Goal: Entertainment & Leisure: Browse casually

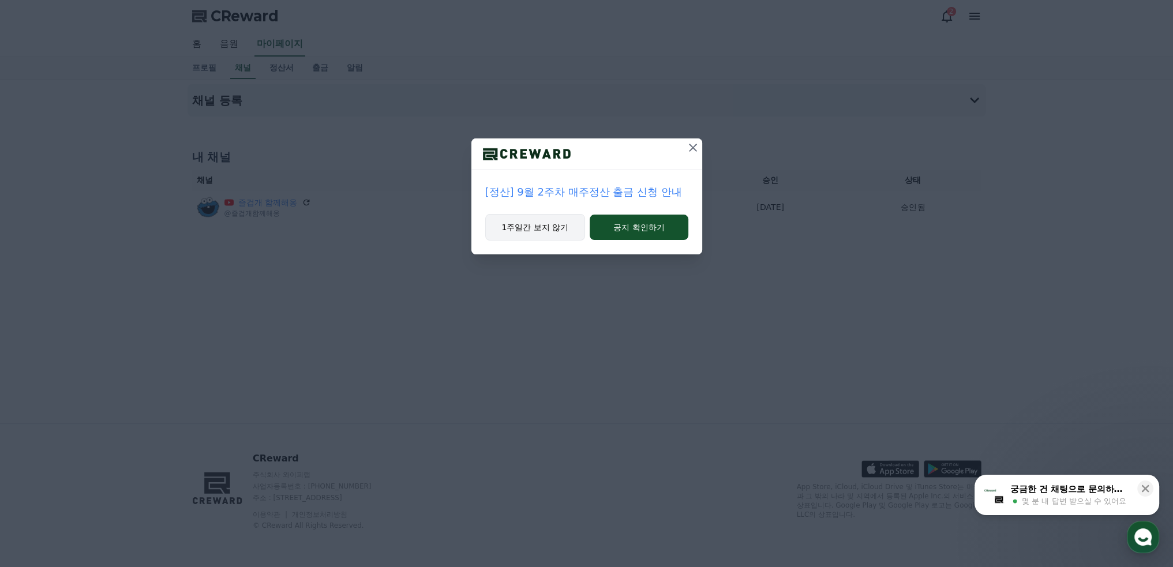
click at [546, 234] on button "1주일간 보지 않기" at bounding box center [535, 227] width 100 height 27
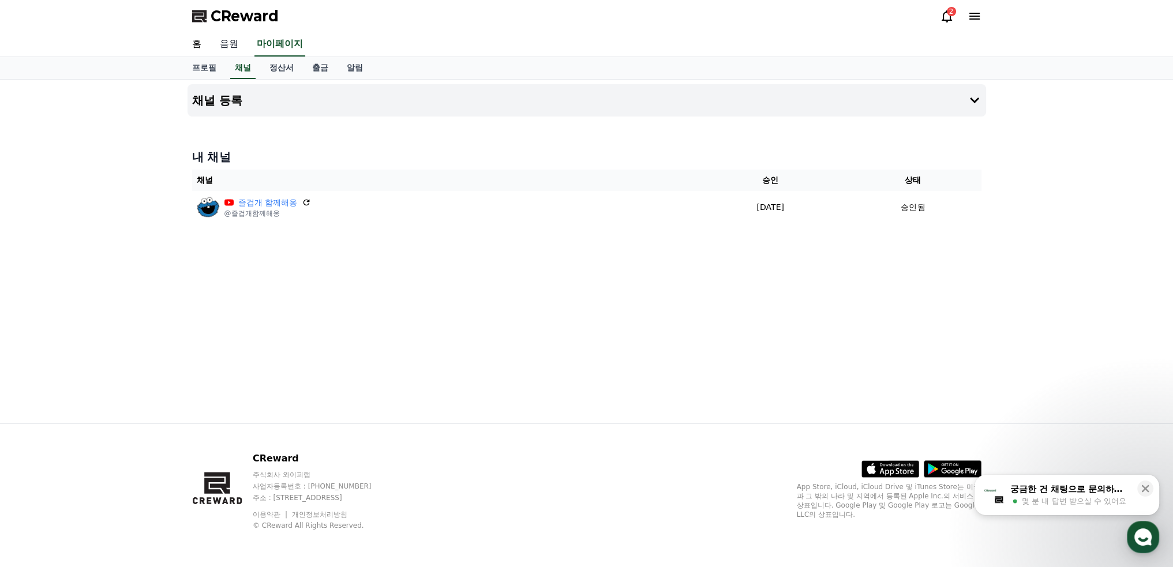
click at [233, 47] on link "음원" at bounding box center [229, 44] width 37 height 24
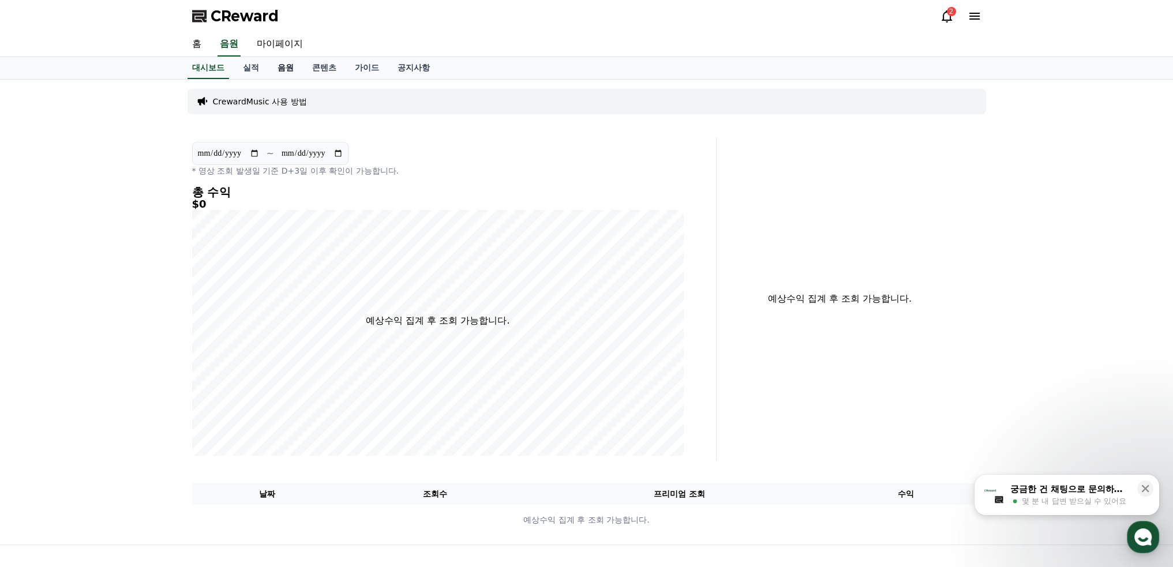
click at [287, 69] on link "음원" at bounding box center [285, 68] width 35 height 22
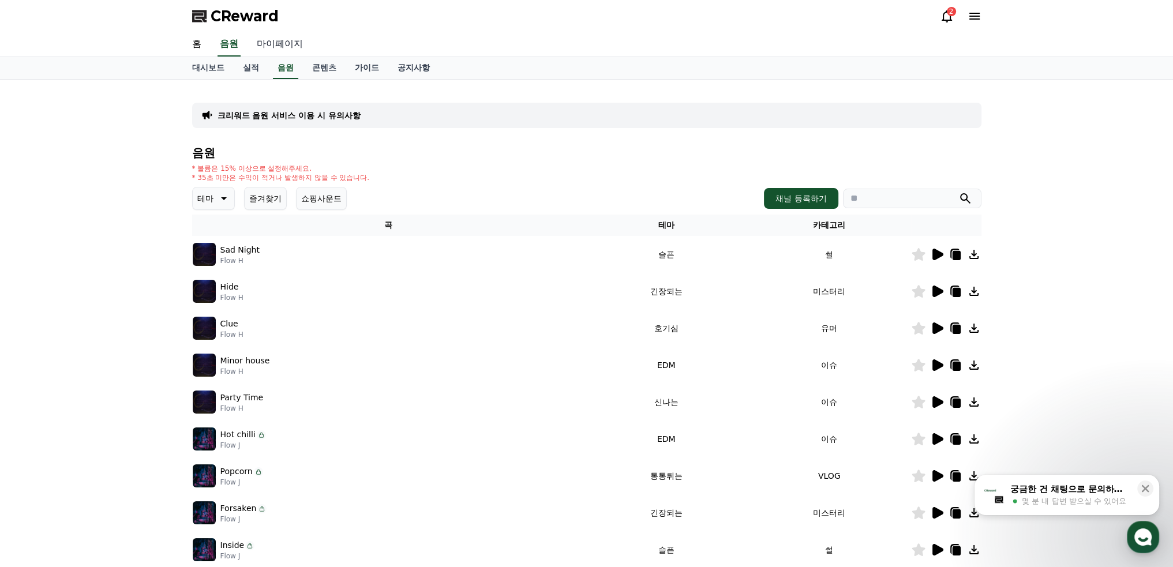
click at [266, 43] on link "마이페이지" at bounding box center [280, 44] width 65 height 24
select select "**********"
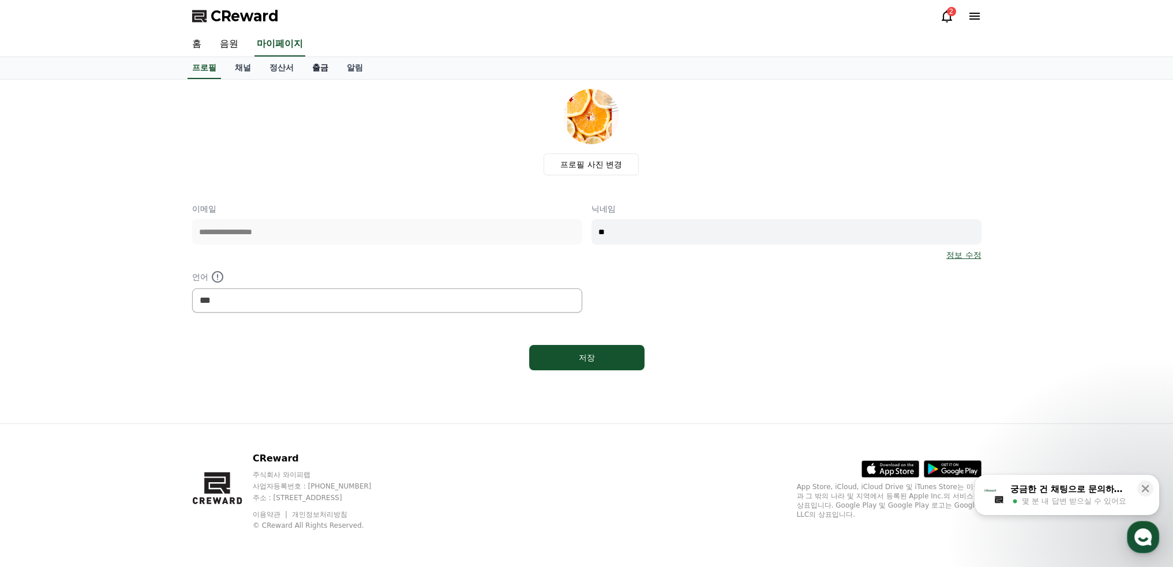
click at [324, 69] on link "출금" at bounding box center [320, 68] width 35 height 22
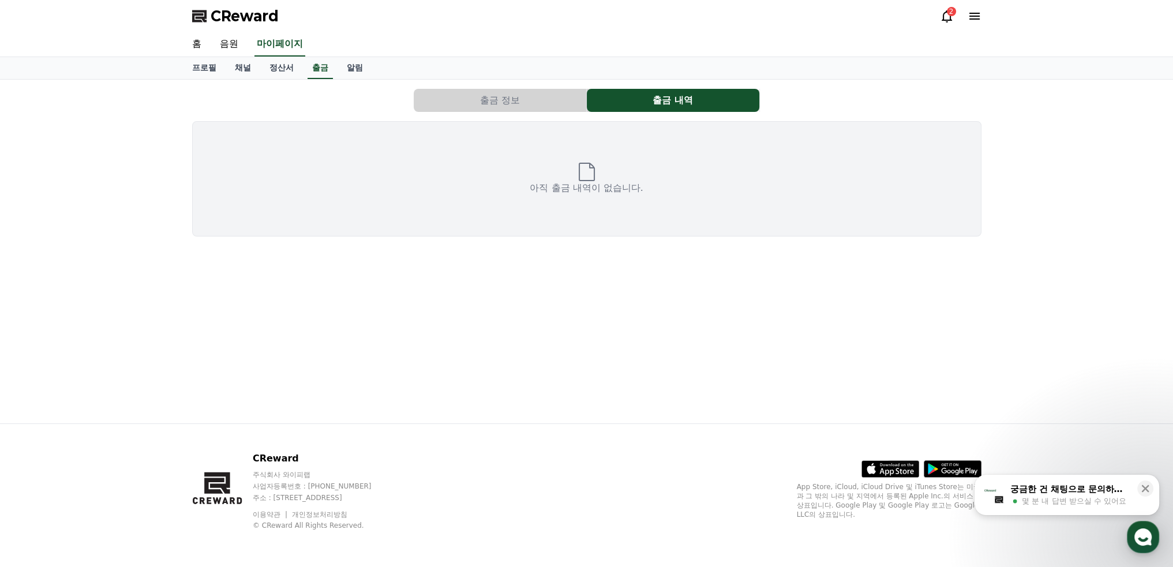
click at [492, 102] on button "출금 정보" at bounding box center [500, 100] width 173 height 23
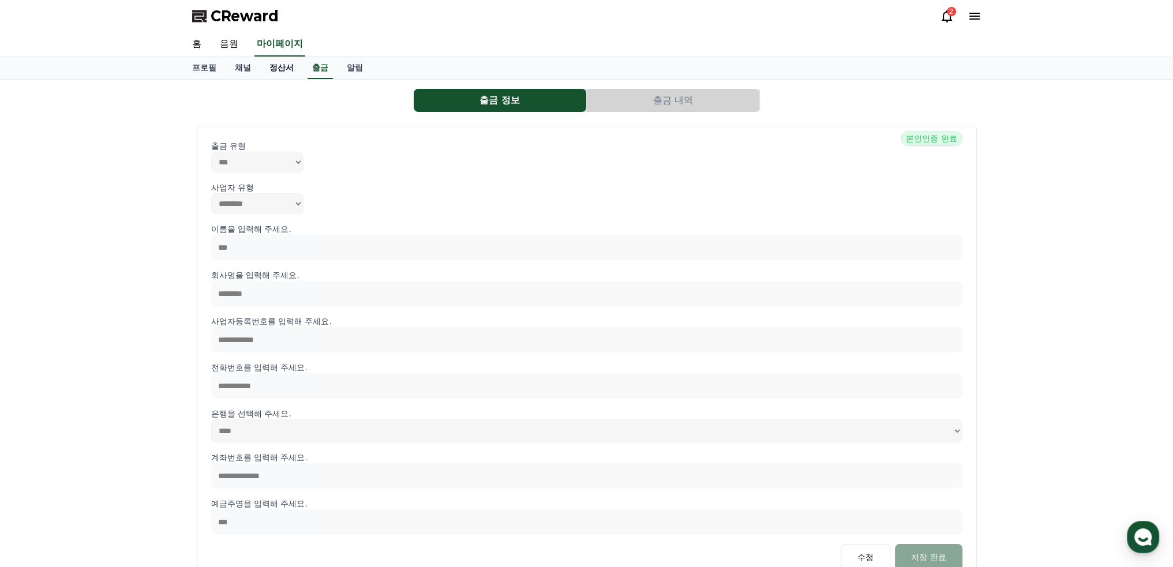
click at [281, 69] on link "정산서" at bounding box center [281, 68] width 43 height 22
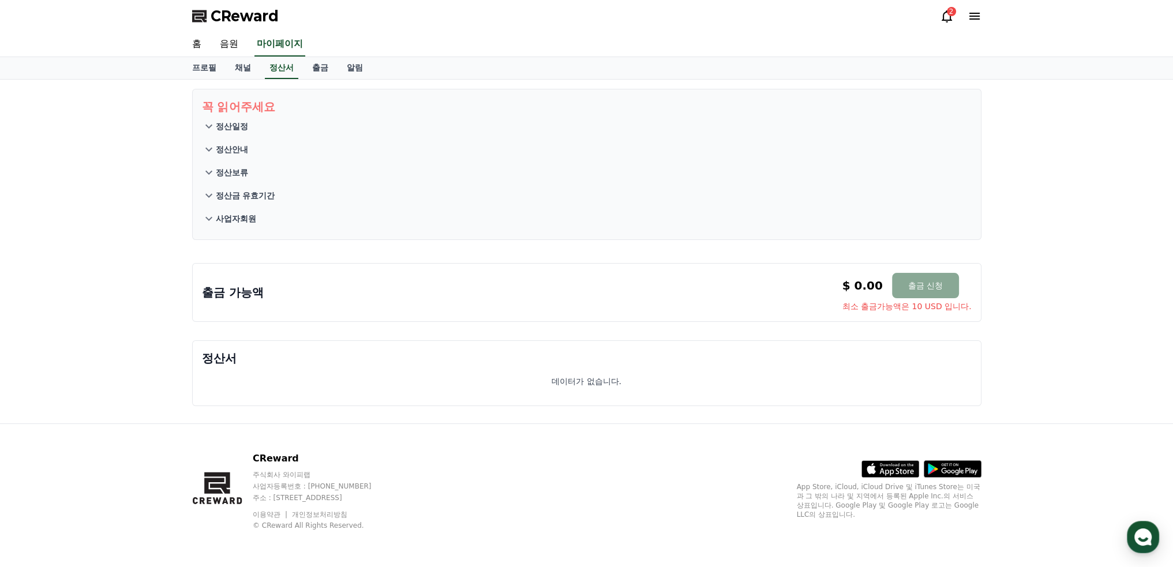
click at [233, 218] on p "사업자회원" at bounding box center [236, 219] width 40 height 12
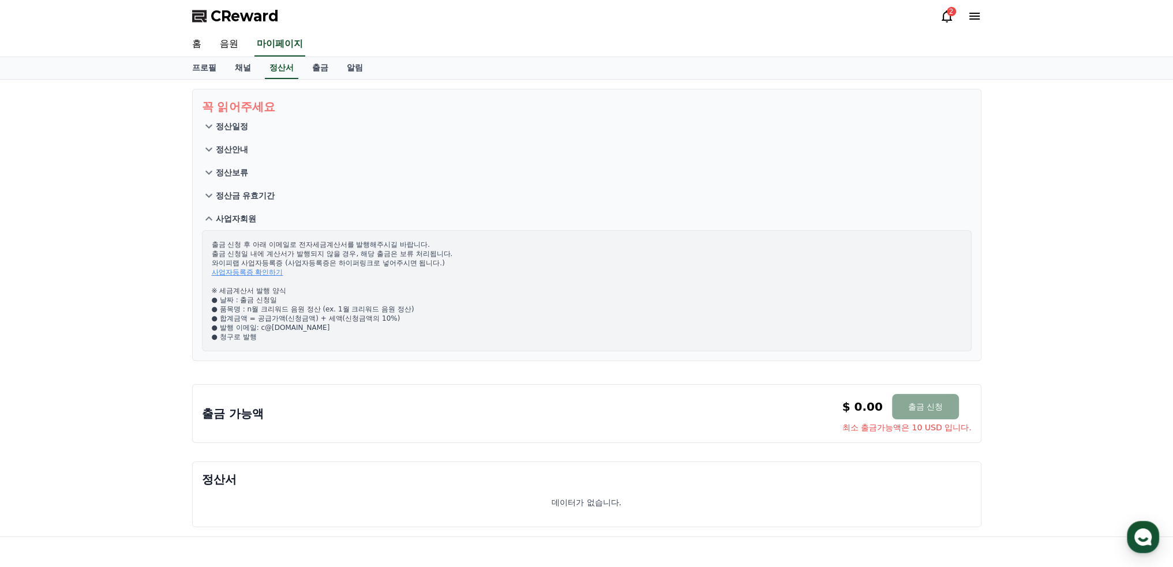
click at [246, 272] on link "사업자등록증 확인하기" at bounding box center [248, 272] width 72 height 8
click at [194, 45] on link "홈" at bounding box center [197, 44] width 28 height 24
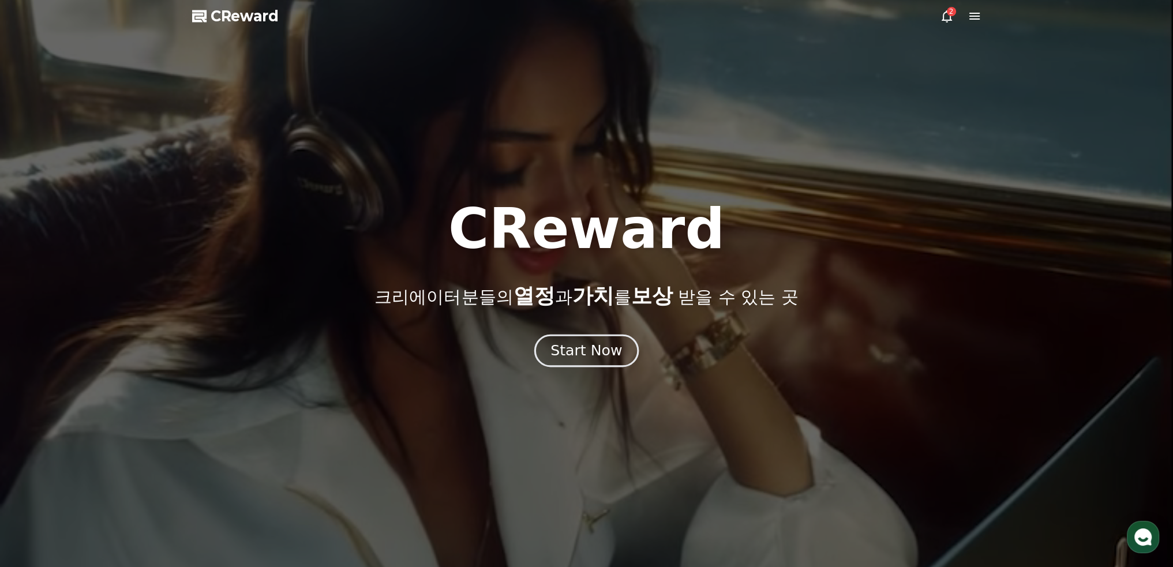
click at [606, 348] on div "Start Now" at bounding box center [586, 351] width 72 height 20
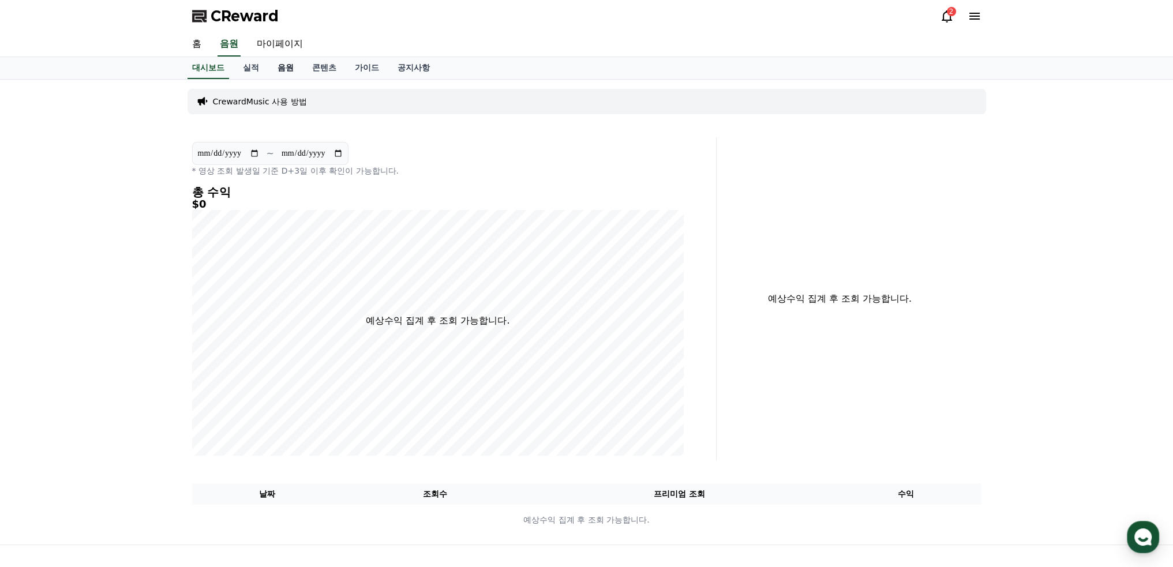
click at [280, 69] on link "음원" at bounding box center [285, 68] width 35 height 22
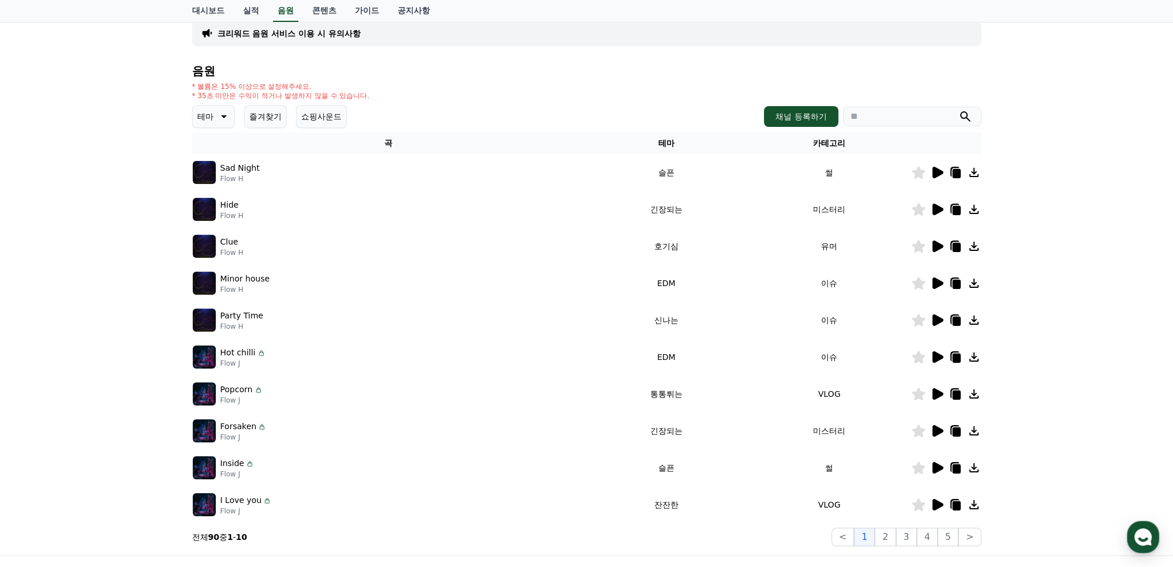
scroll to position [115, 0]
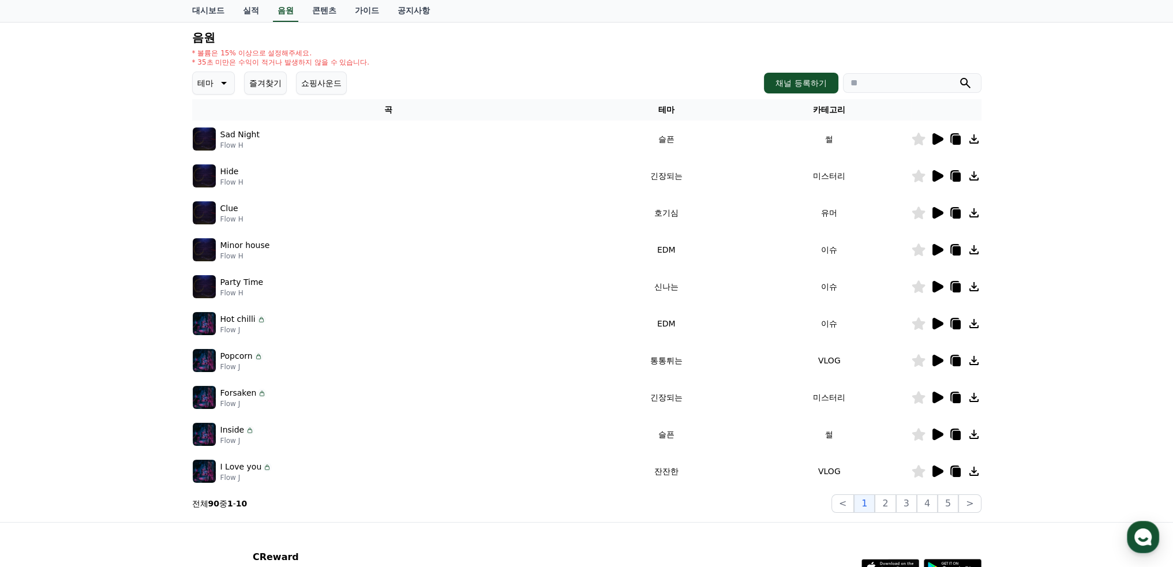
click at [936, 398] on icon at bounding box center [937, 398] width 11 height 12
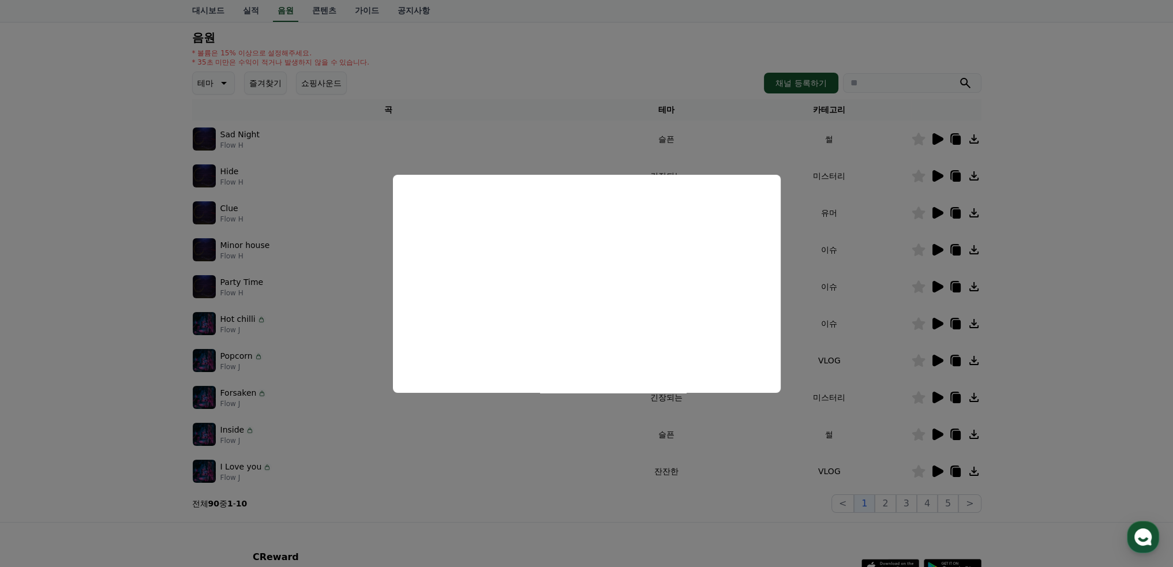
click at [1074, 249] on button "close modal" at bounding box center [586, 283] width 1173 height 567
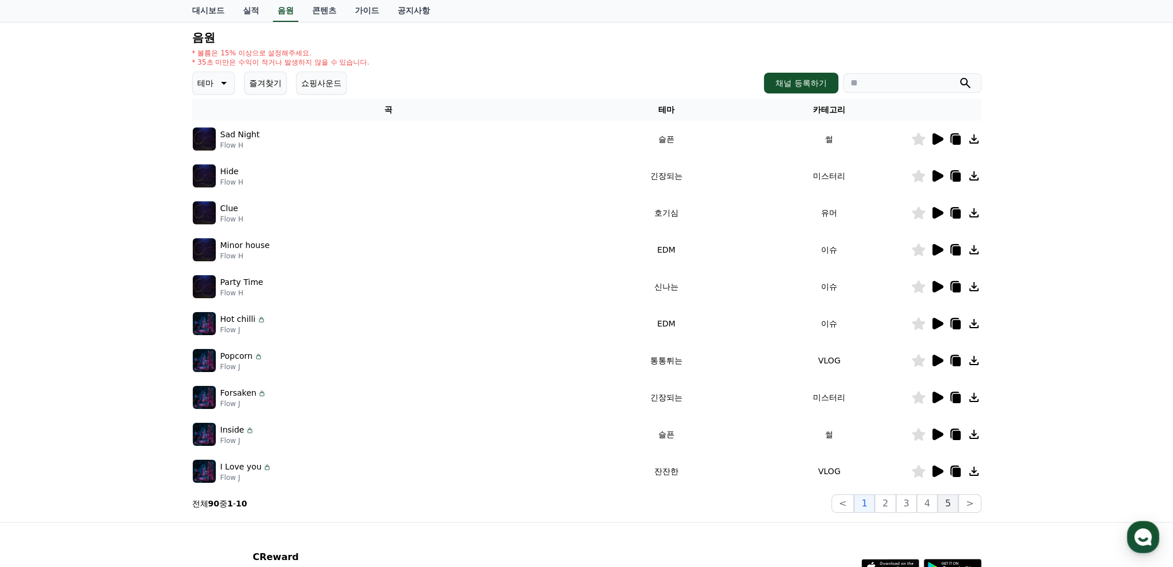
click at [952, 503] on button "5" at bounding box center [948, 503] width 21 height 18
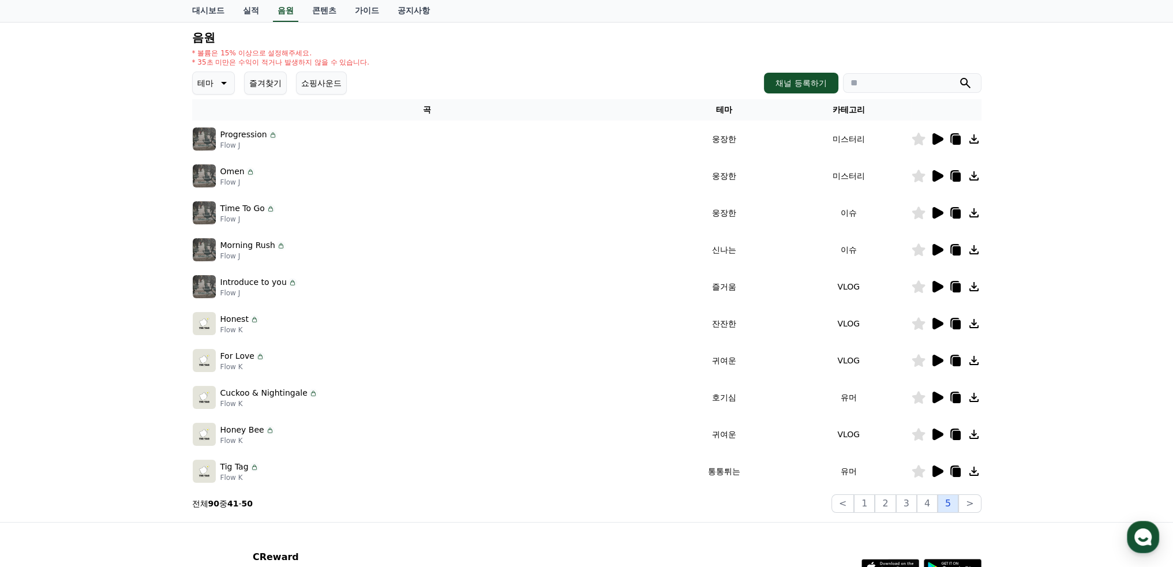
click at [952, 504] on button "5" at bounding box center [948, 503] width 21 height 18
click at [970, 504] on button ">" at bounding box center [969, 503] width 23 height 18
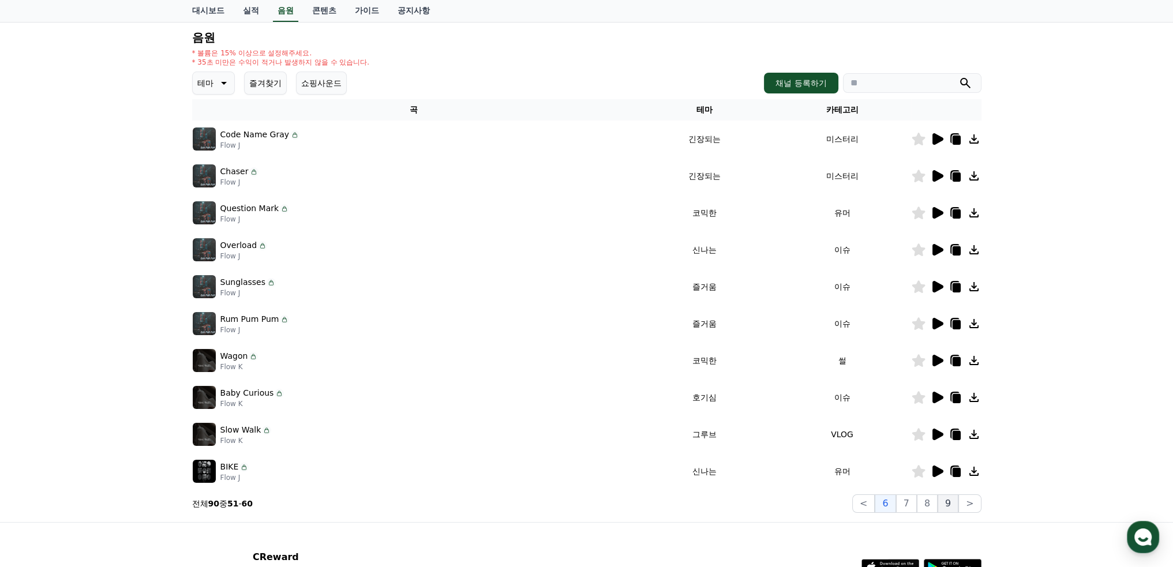
click at [952, 506] on button "9" at bounding box center [948, 503] width 21 height 18
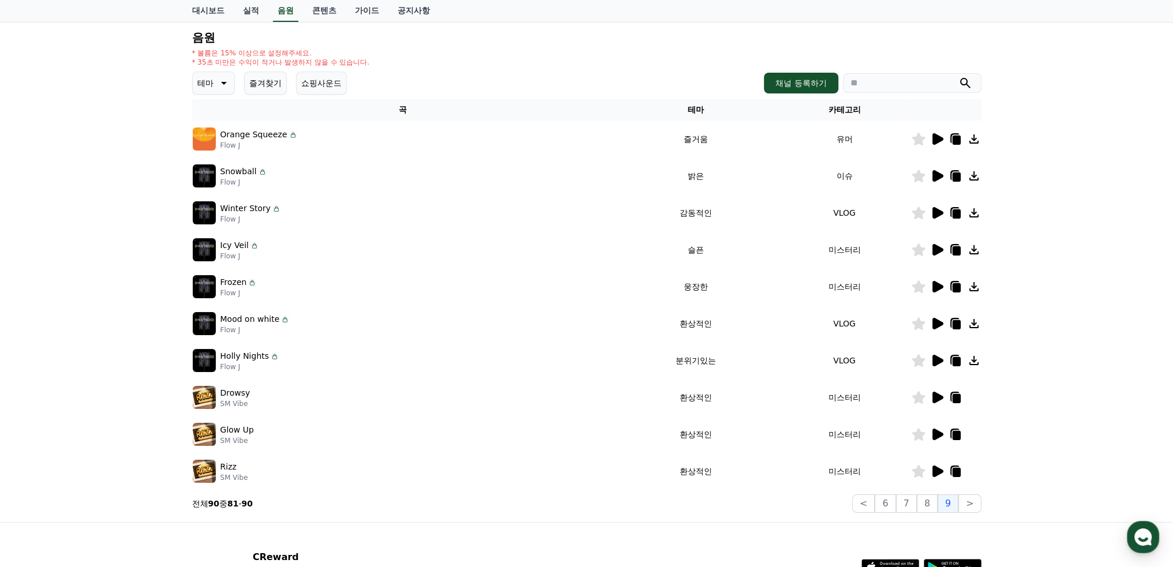
click at [222, 83] on icon at bounding box center [223, 83] width 14 height 14
click at [212, 175] on button "신나는" at bounding box center [210, 178] width 33 height 25
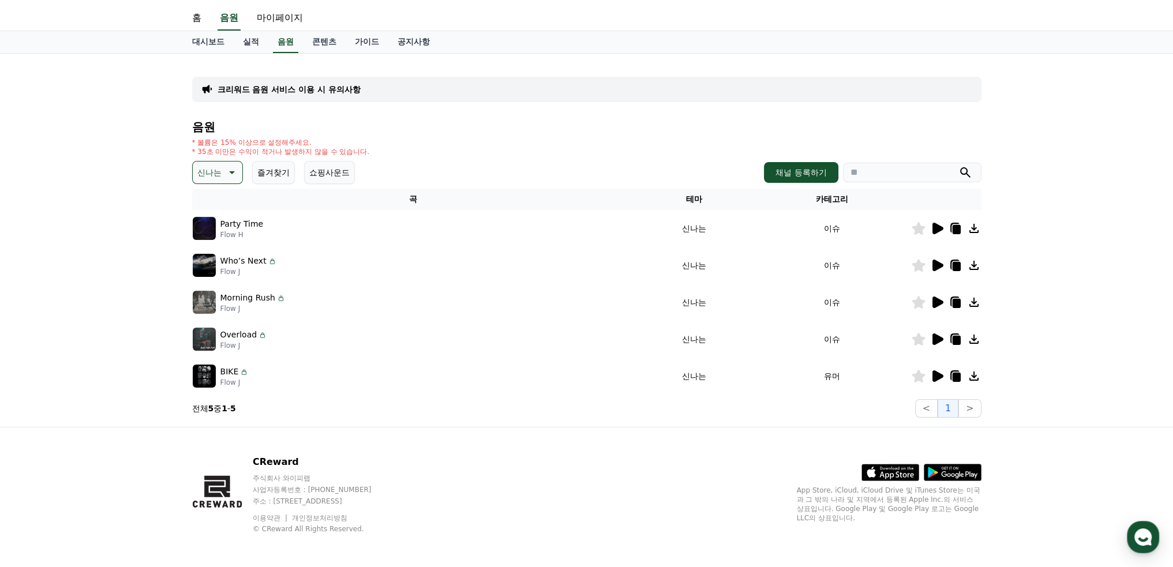
scroll to position [28, 0]
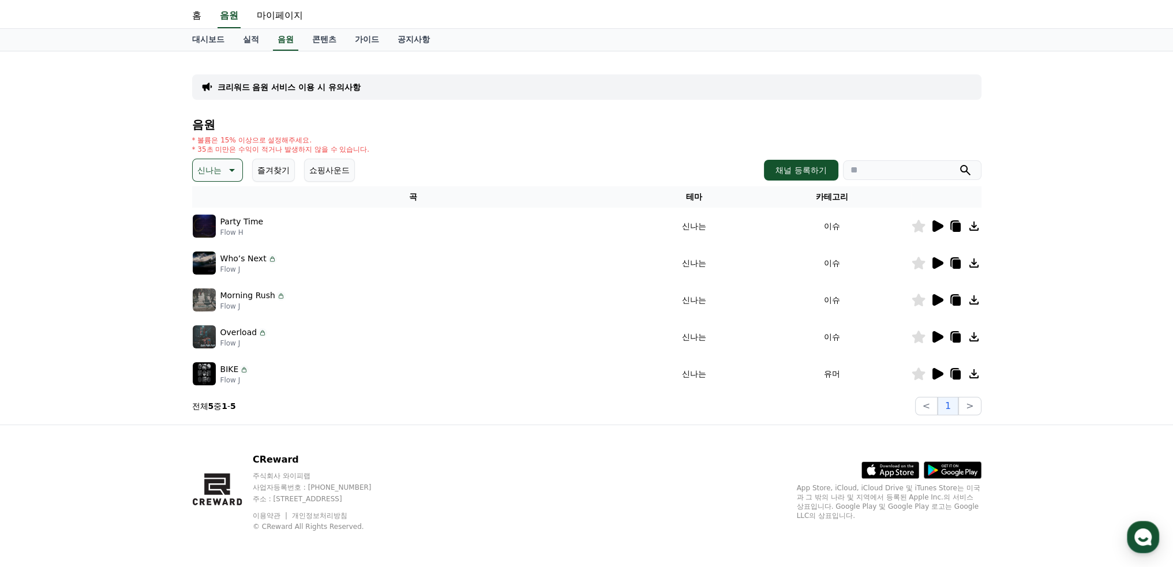
click at [935, 226] on icon at bounding box center [937, 226] width 11 height 12
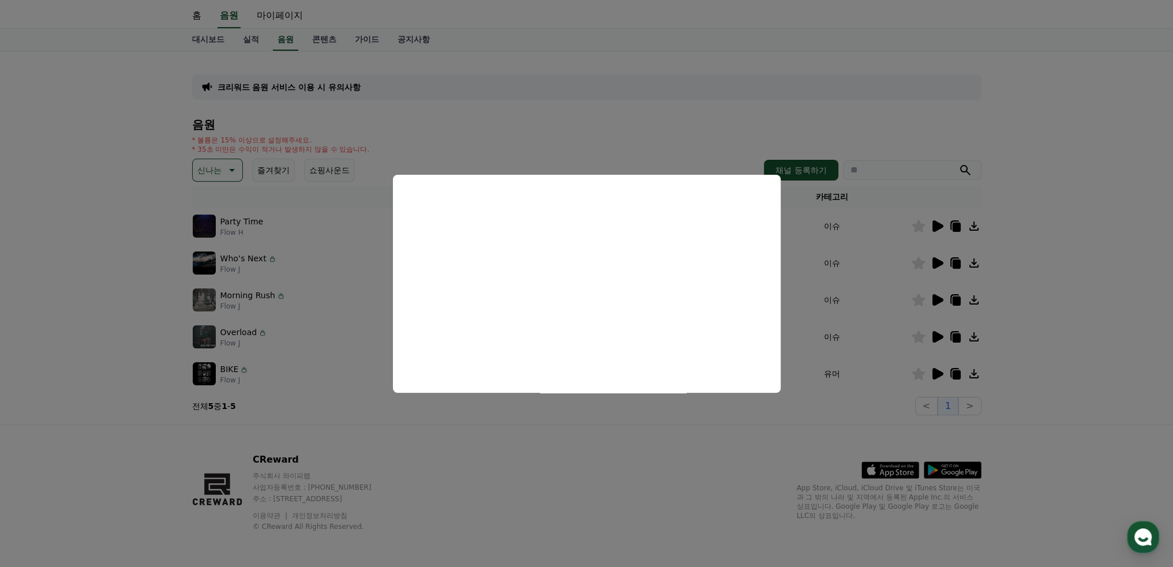
click at [933, 263] on button "close modal" at bounding box center [586, 283] width 1173 height 567
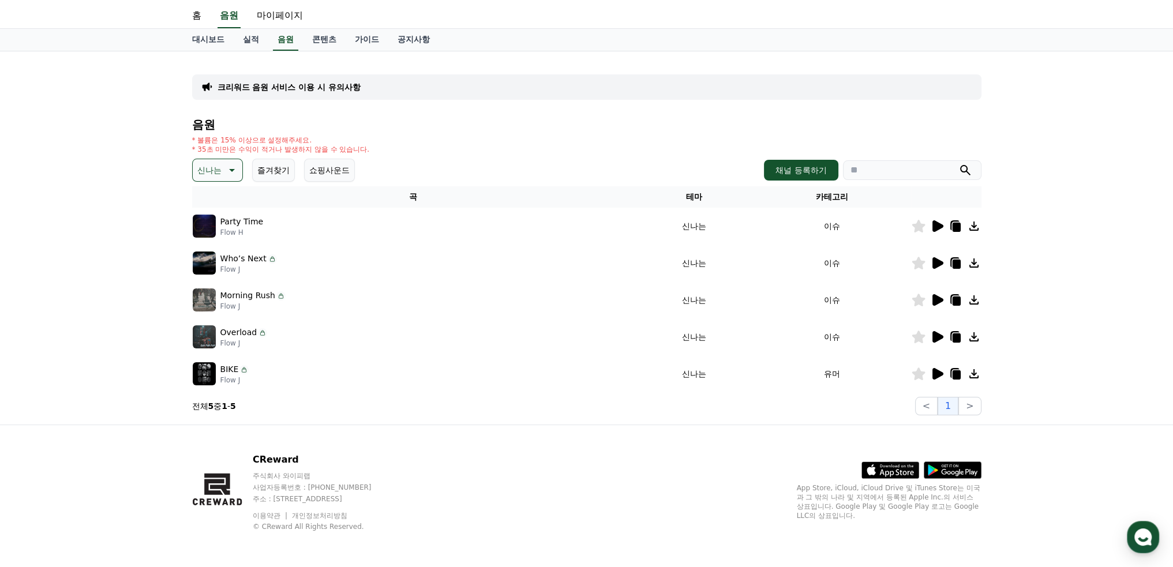
click at [933, 263] on icon at bounding box center [937, 263] width 11 height 12
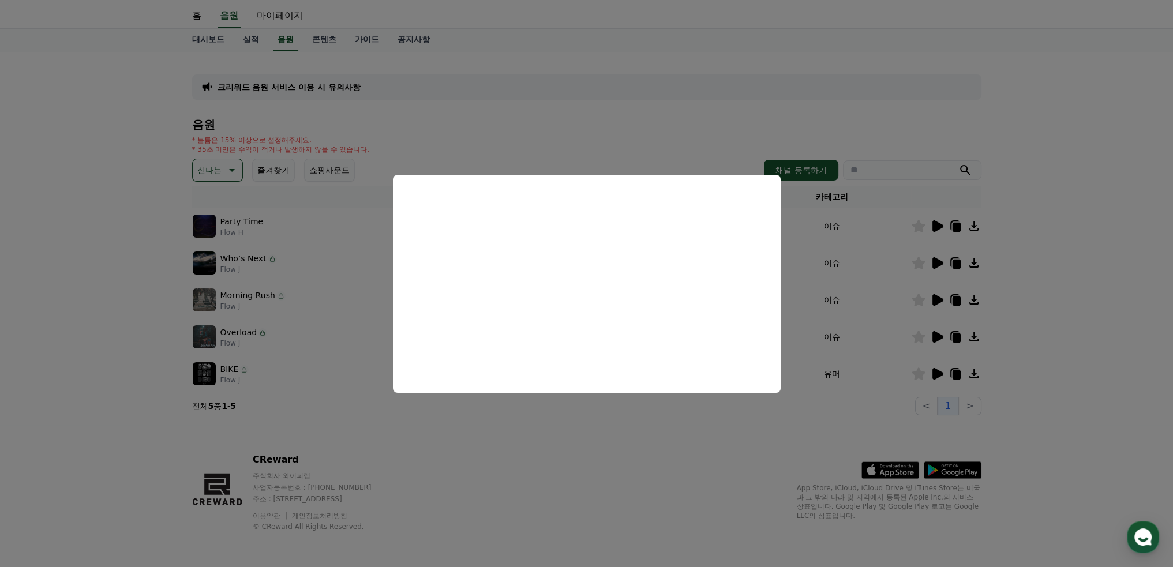
click at [939, 297] on button "close modal" at bounding box center [586, 283] width 1173 height 567
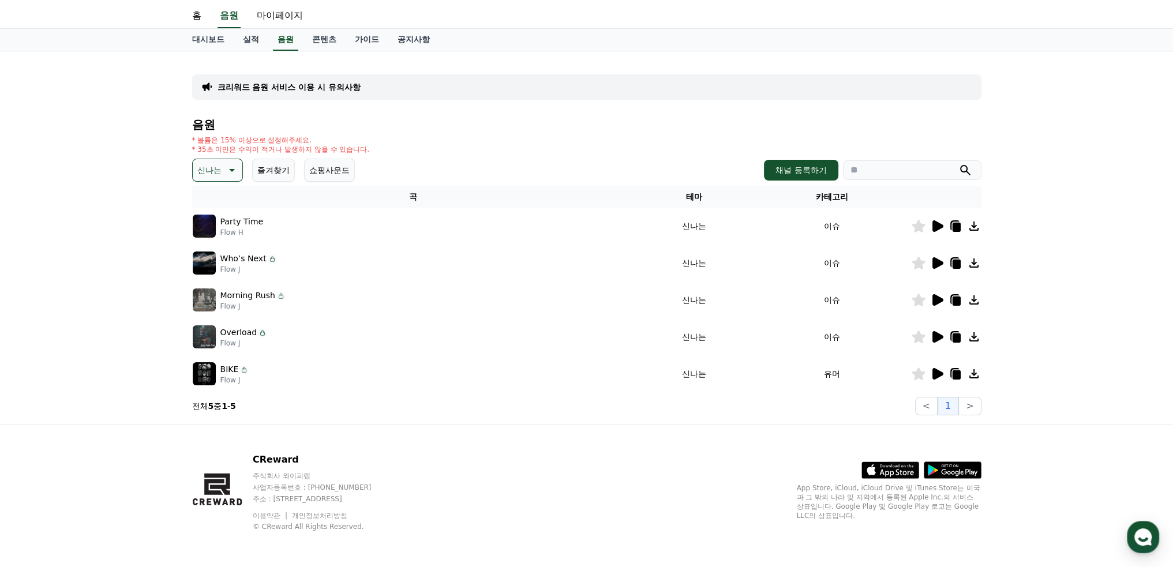
click at [933, 301] on icon at bounding box center [937, 300] width 11 height 12
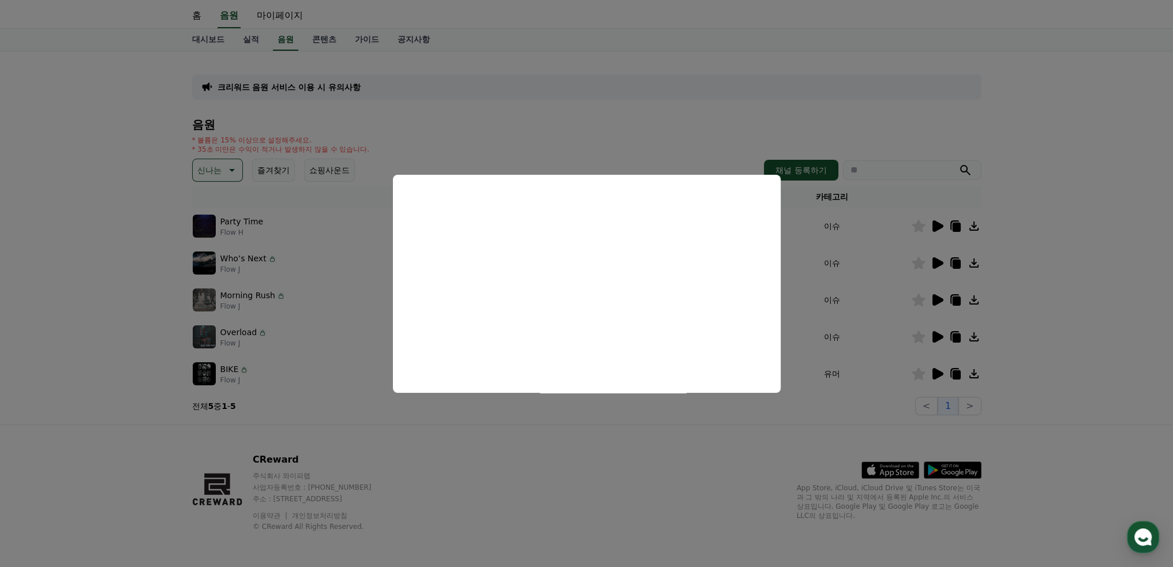
click at [939, 335] on button "close modal" at bounding box center [586, 283] width 1173 height 567
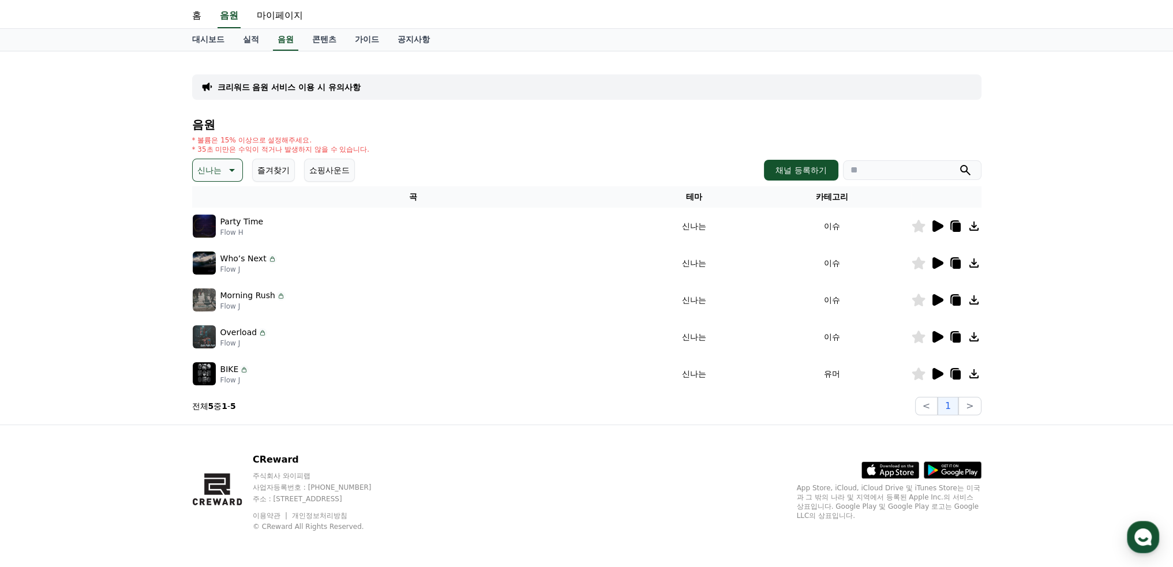
click at [937, 337] on icon at bounding box center [937, 337] width 11 height 12
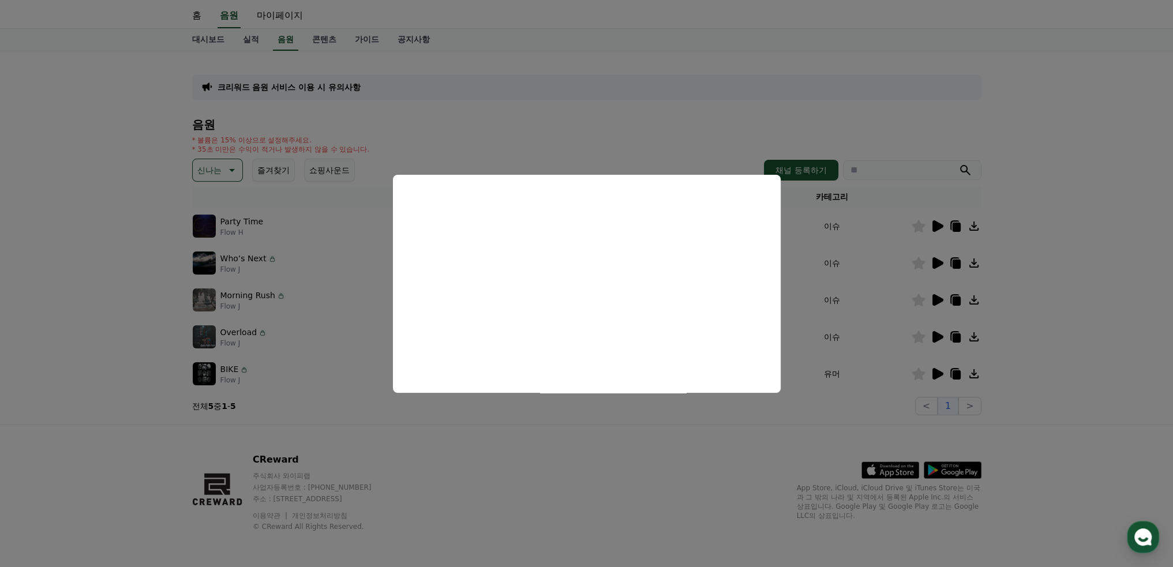
click at [935, 374] on button "close modal" at bounding box center [586, 283] width 1173 height 567
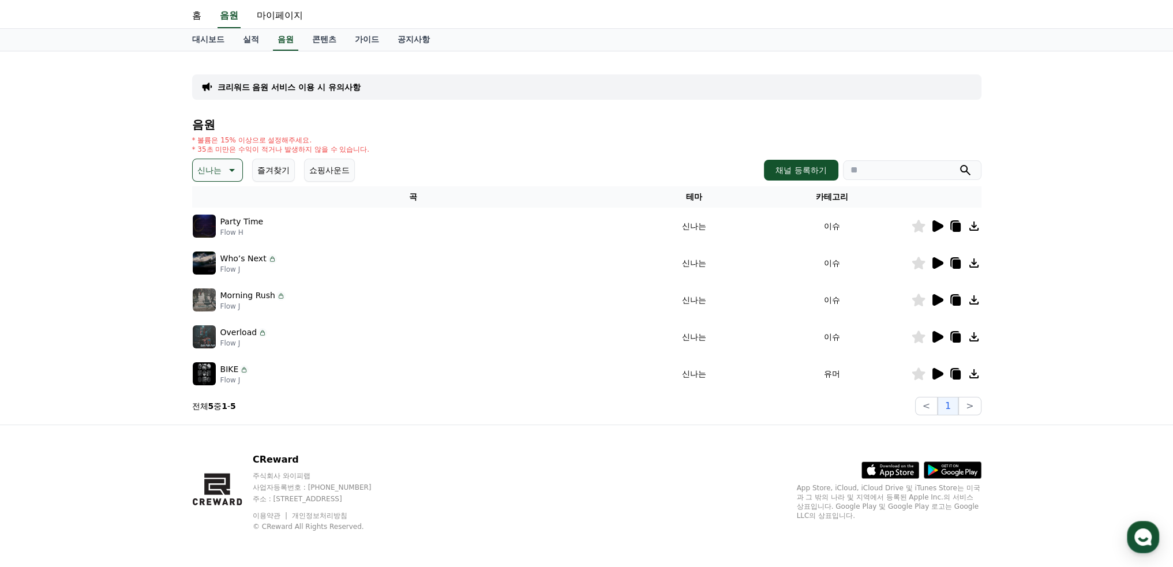
click at [935, 374] on icon at bounding box center [937, 374] width 11 height 12
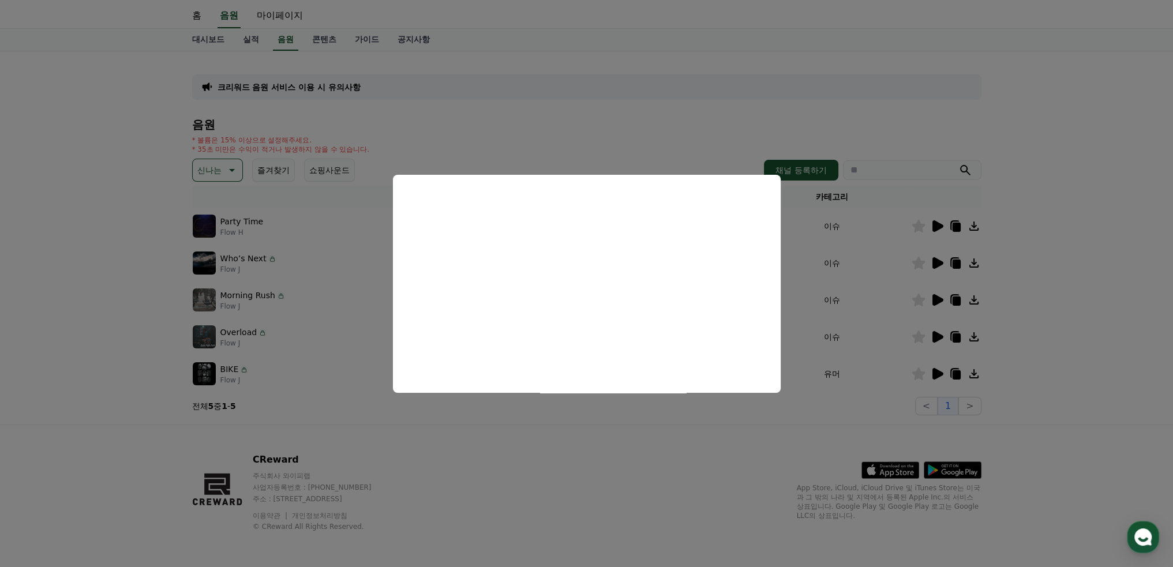
click at [229, 163] on button "close modal" at bounding box center [586, 283] width 1173 height 567
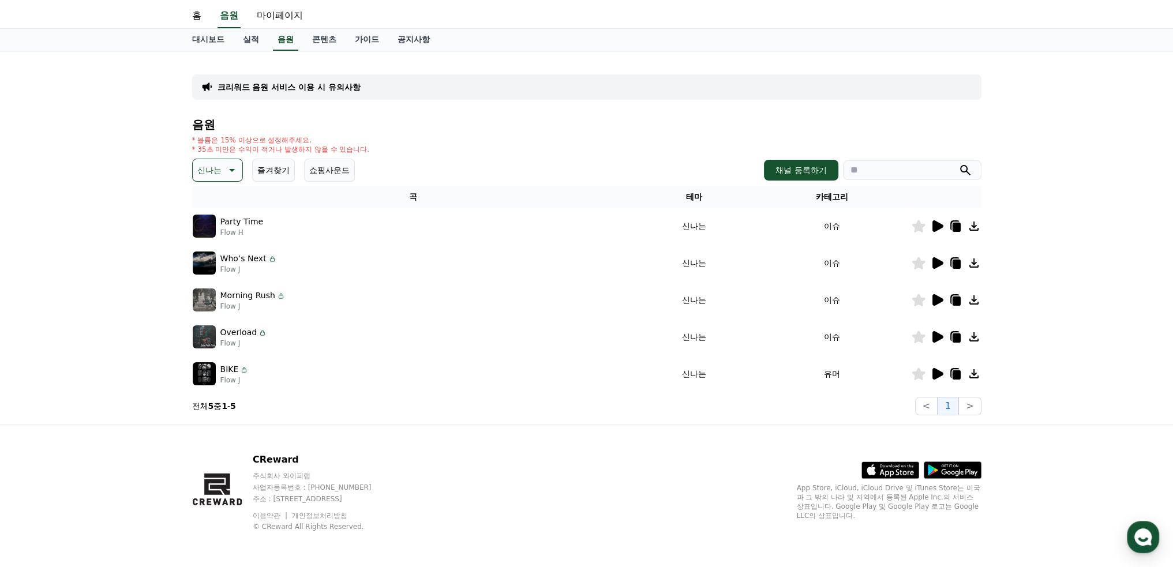
click at [230, 168] on icon at bounding box center [231, 170] width 14 height 14
click at [222, 295] on button "코믹한" at bounding box center [210, 295] width 33 height 25
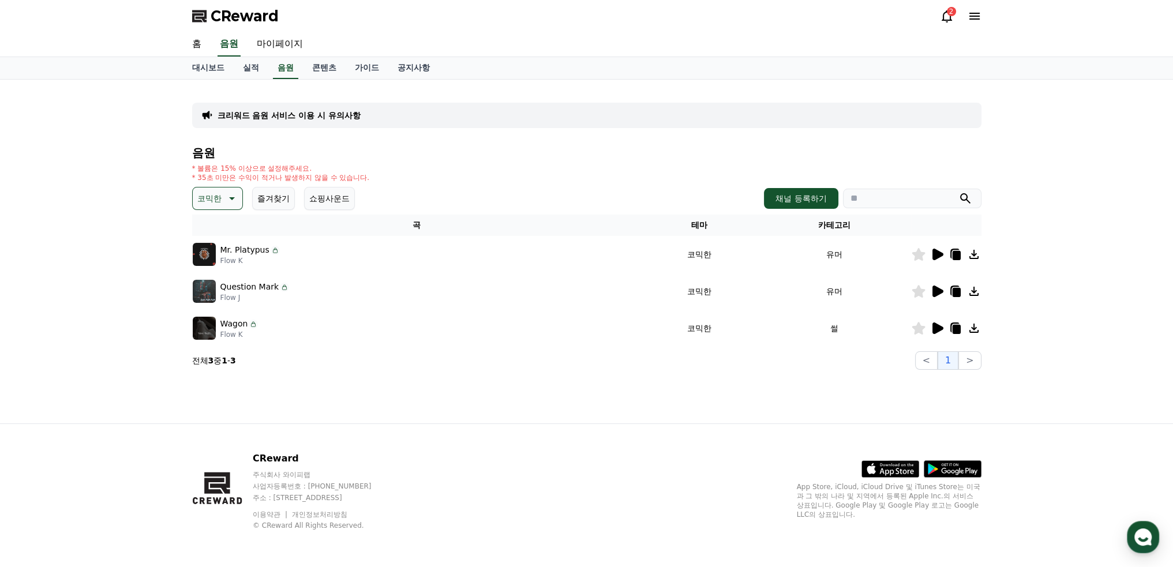
click at [936, 252] on icon at bounding box center [937, 255] width 11 height 12
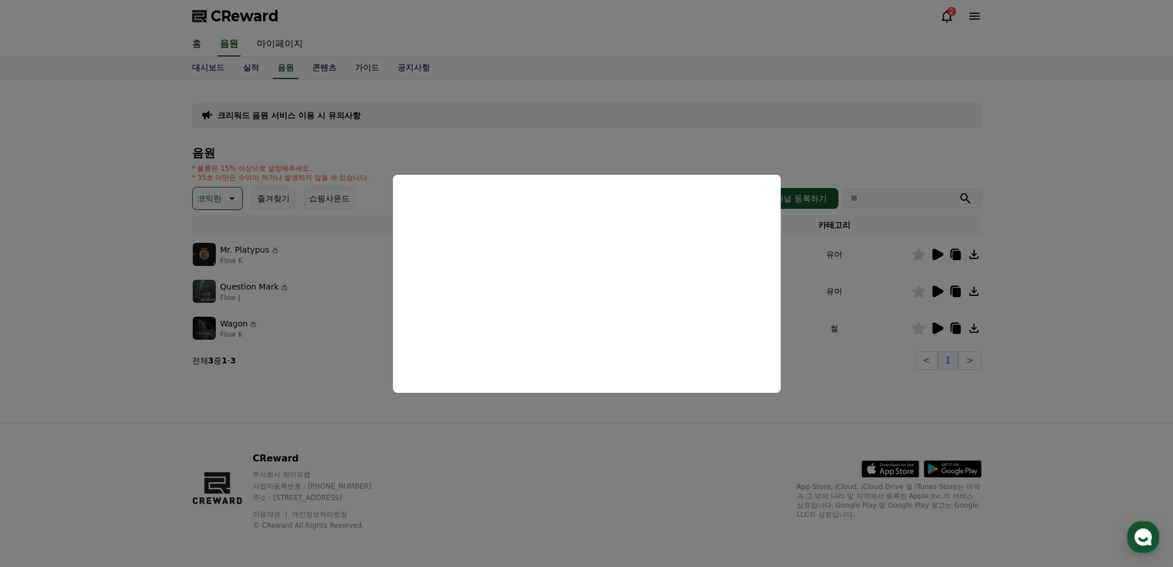
click at [914, 254] on button "close modal" at bounding box center [586, 283] width 1173 height 567
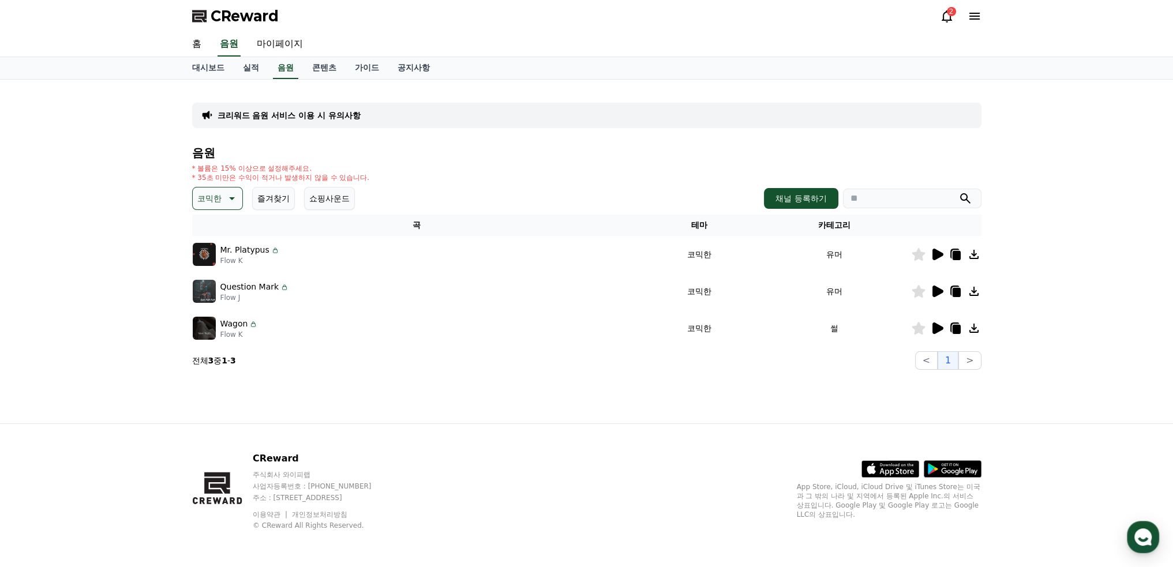
click at [917, 254] on icon at bounding box center [918, 254] width 13 height 13
click at [934, 290] on icon at bounding box center [937, 292] width 11 height 12
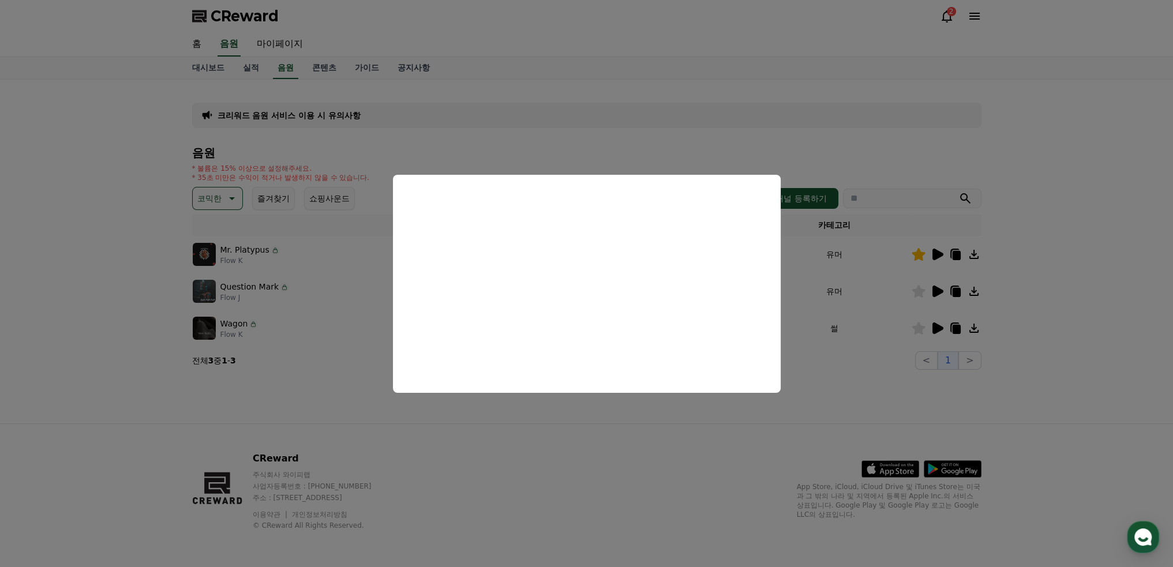
click at [917, 287] on button "close modal" at bounding box center [586, 283] width 1173 height 567
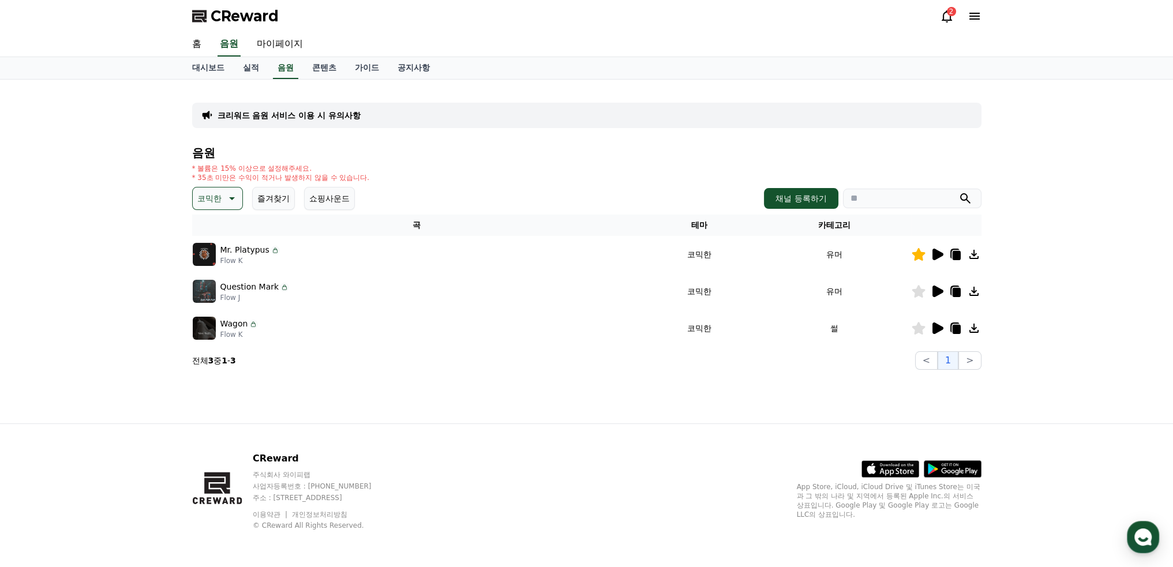
click at [917, 289] on icon at bounding box center [918, 291] width 13 height 13
click at [935, 325] on icon at bounding box center [937, 329] width 11 height 12
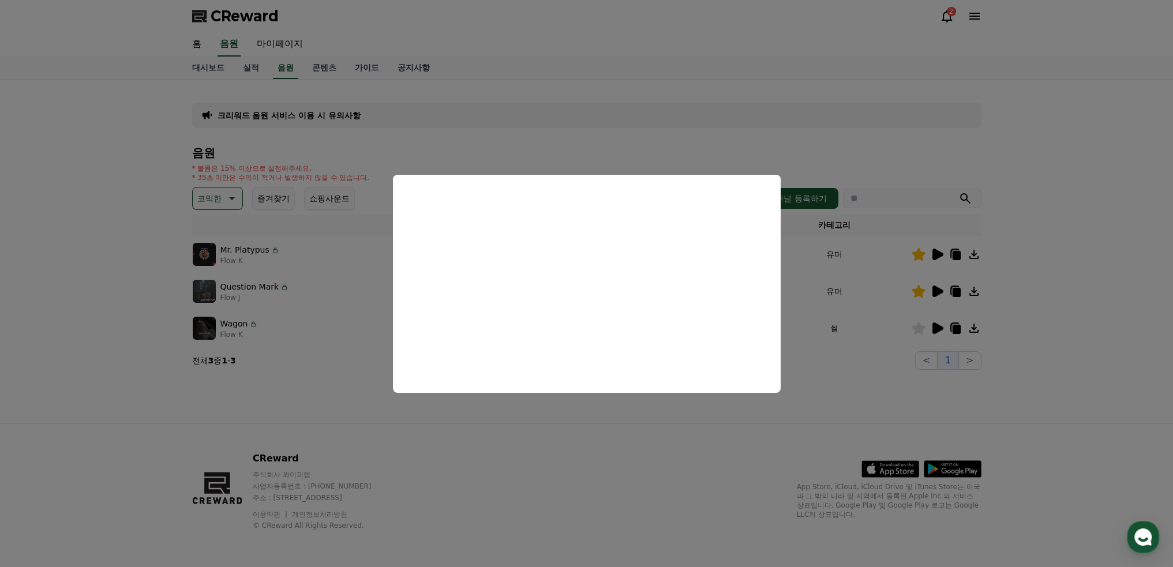
click at [916, 327] on button "close modal" at bounding box center [586, 283] width 1173 height 567
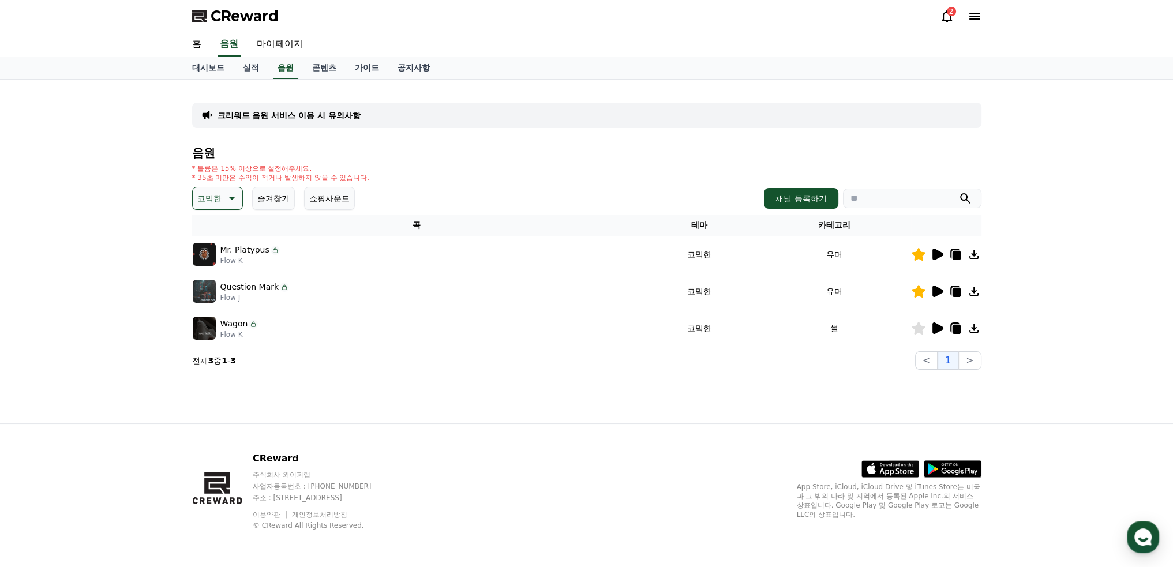
click at [917, 327] on icon at bounding box center [918, 328] width 13 height 13
click at [234, 197] on icon at bounding box center [231, 199] width 14 height 14
click at [213, 260] on button "통통튀는" at bounding box center [215, 263] width 42 height 25
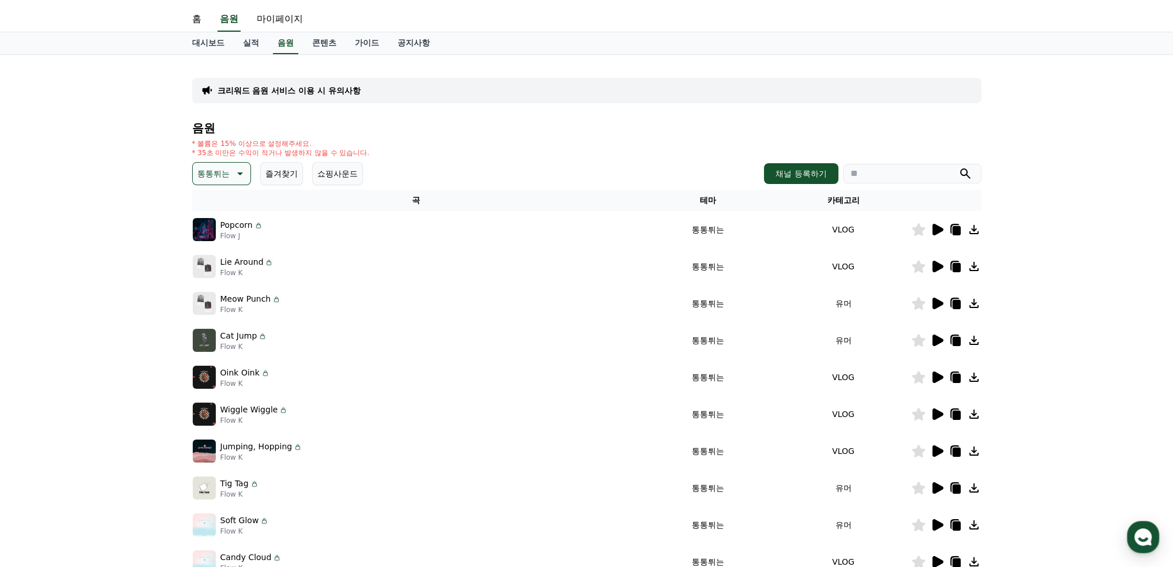
scroll to position [213, 0]
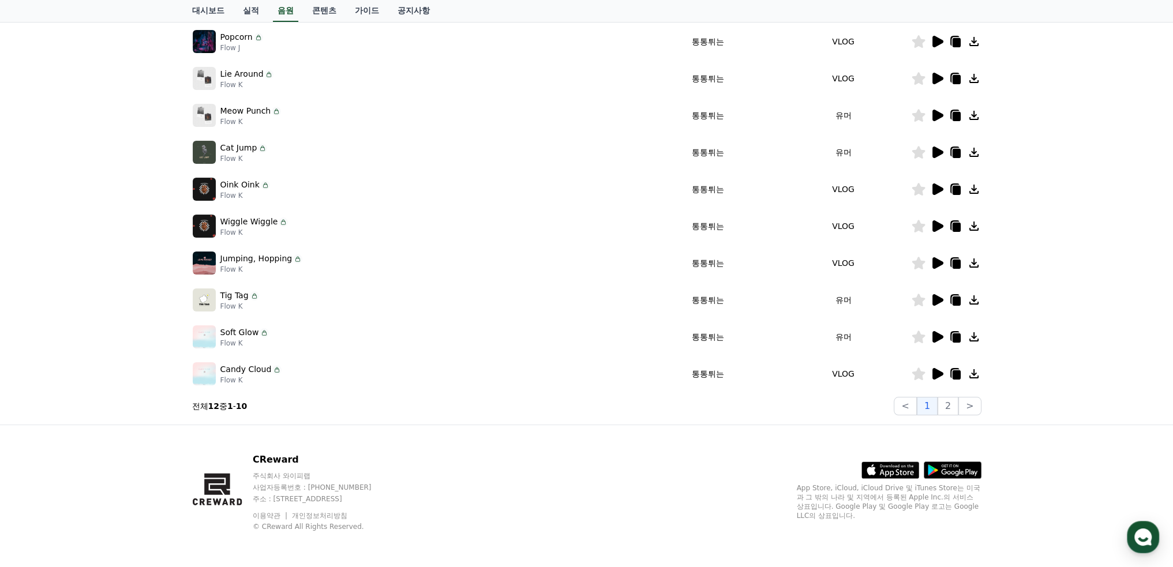
click at [935, 225] on icon at bounding box center [937, 226] width 11 height 12
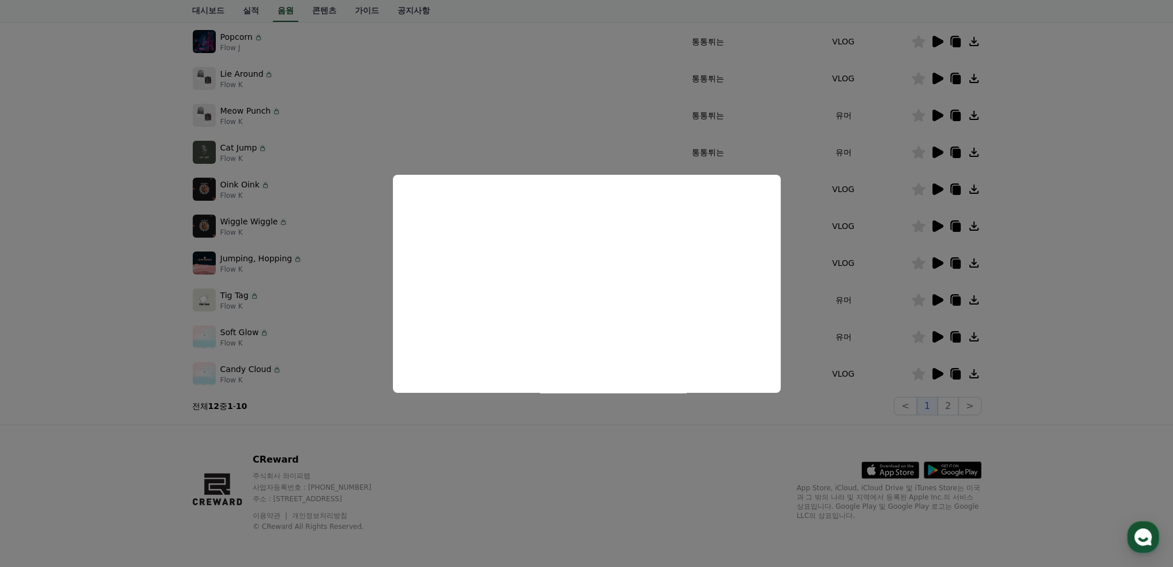
click at [1061, 205] on button "close modal" at bounding box center [586, 283] width 1173 height 567
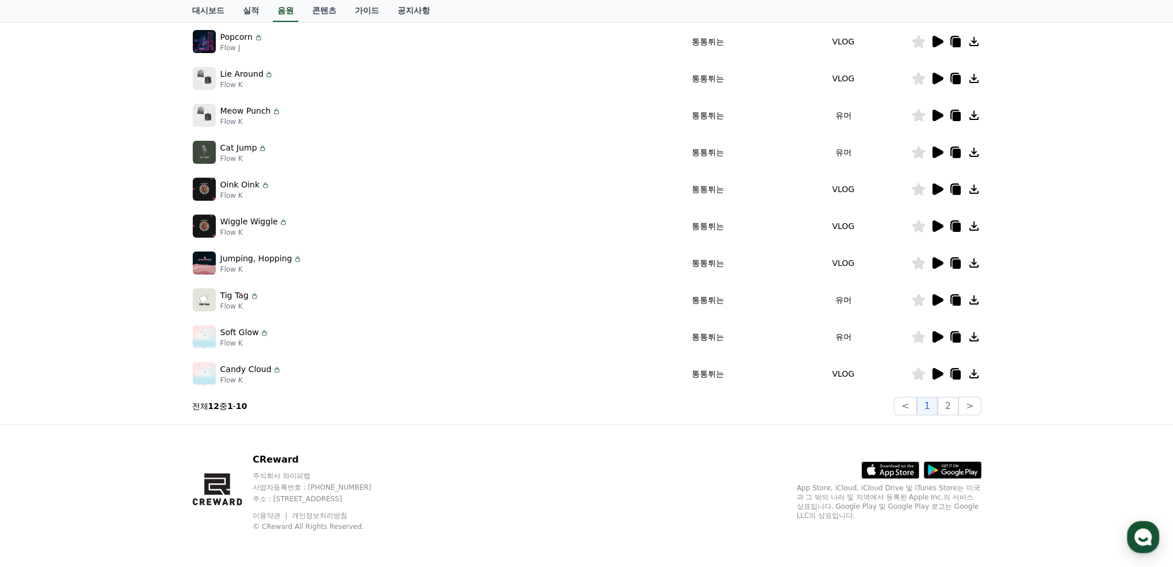
click at [914, 224] on icon at bounding box center [918, 226] width 13 height 13
click at [937, 265] on icon at bounding box center [937, 263] width 11 height 12
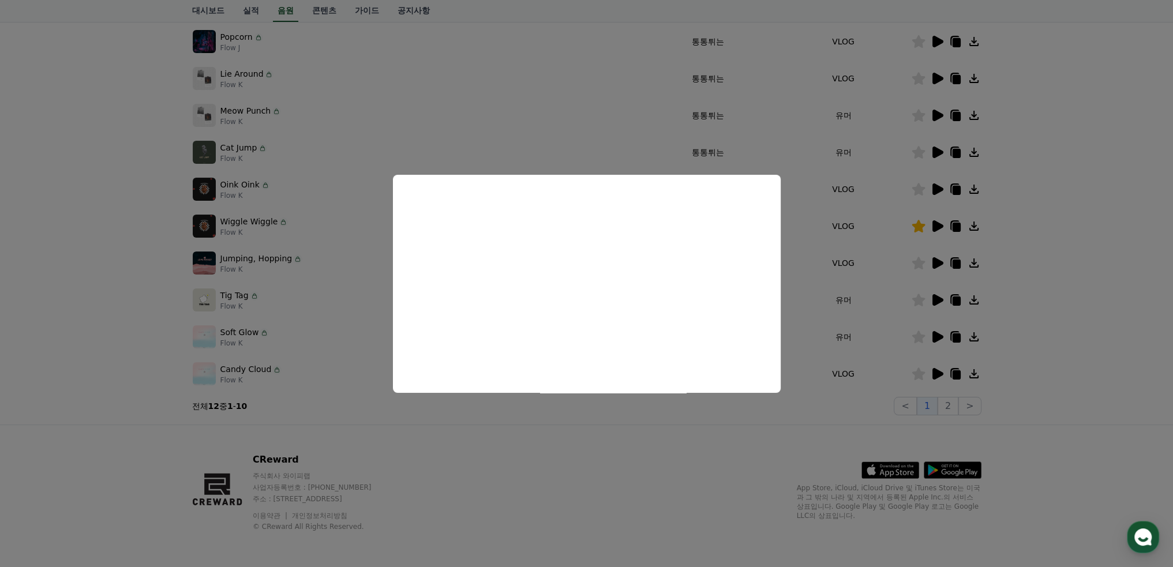
click at [917, 261] on button "close modal" at bounding box center [586, 283] width 1173 height 567
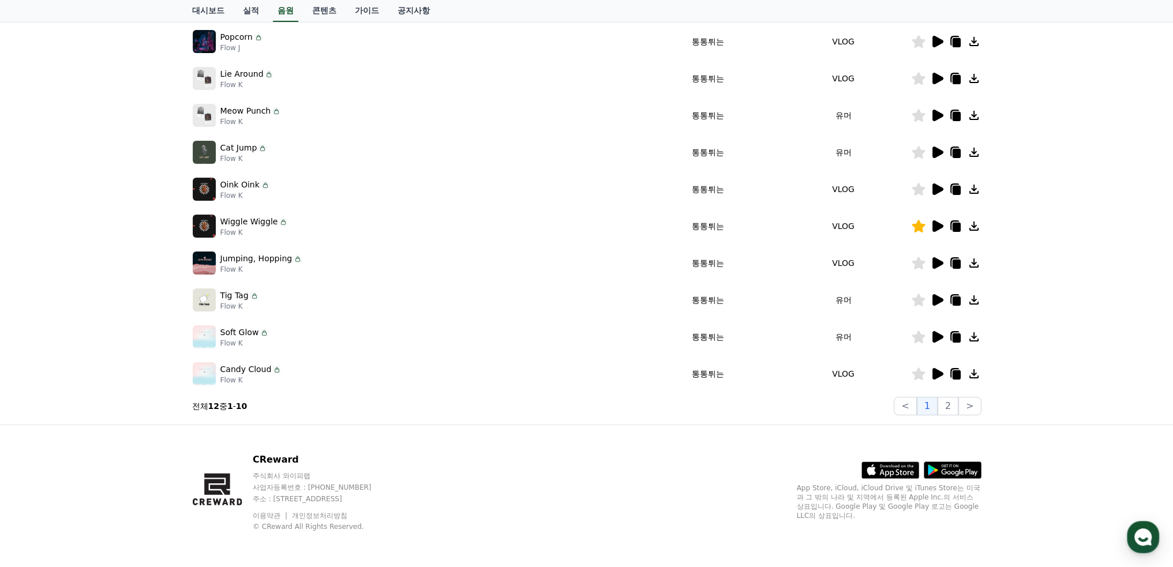
click at [918, 265] on icon at bounding box center [918, 263] width 13 height 13
click at [935, 301] on icon at bounding box center [937, 300] width 11 height 12
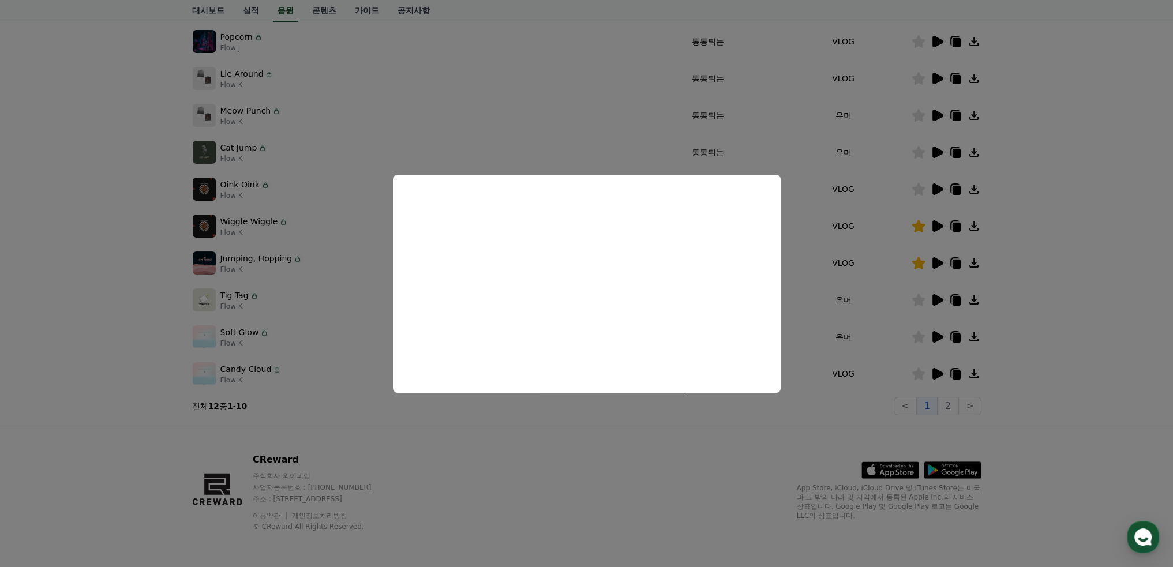
click at [918, 297] on button "close modal" at bounding box center [586, 283] width 1173 height 567
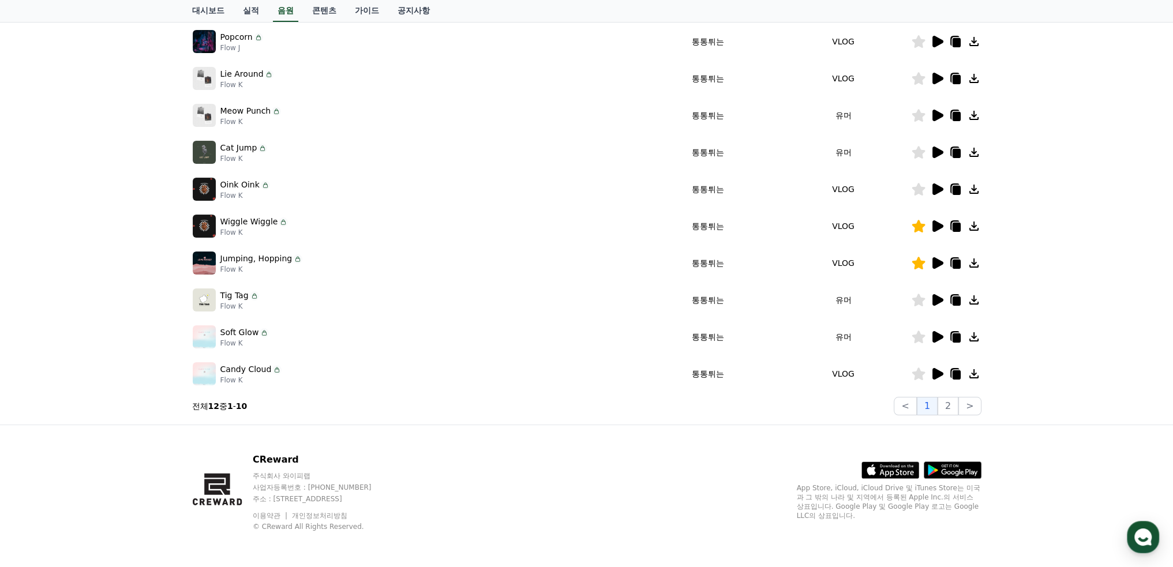
click at [917, 303] on icon at bounding box center [918, 300] width 13 height 13
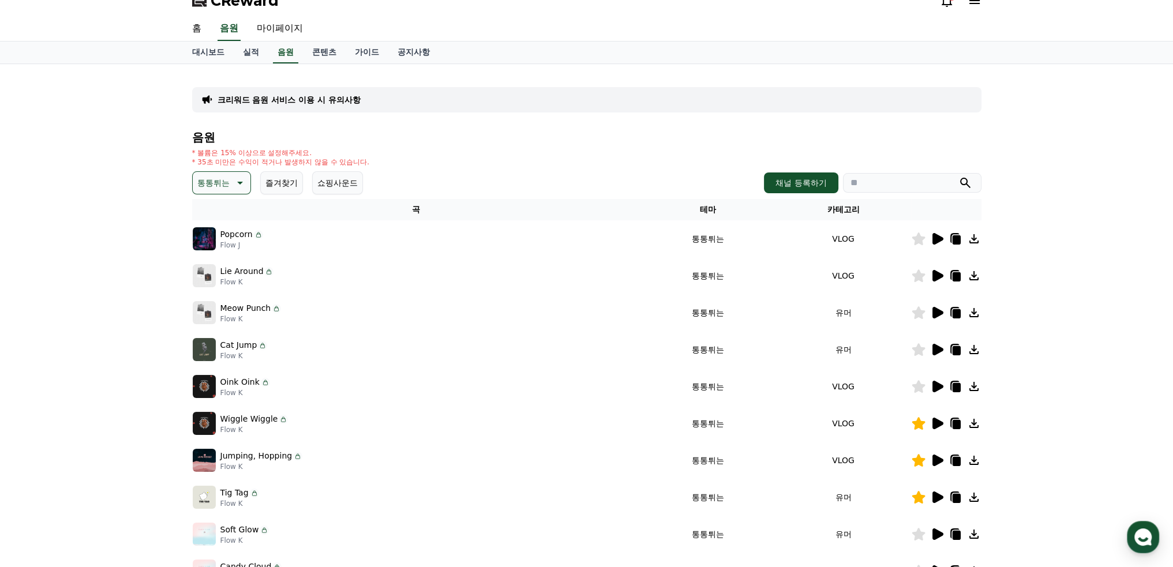
scroll to position [0, 0]
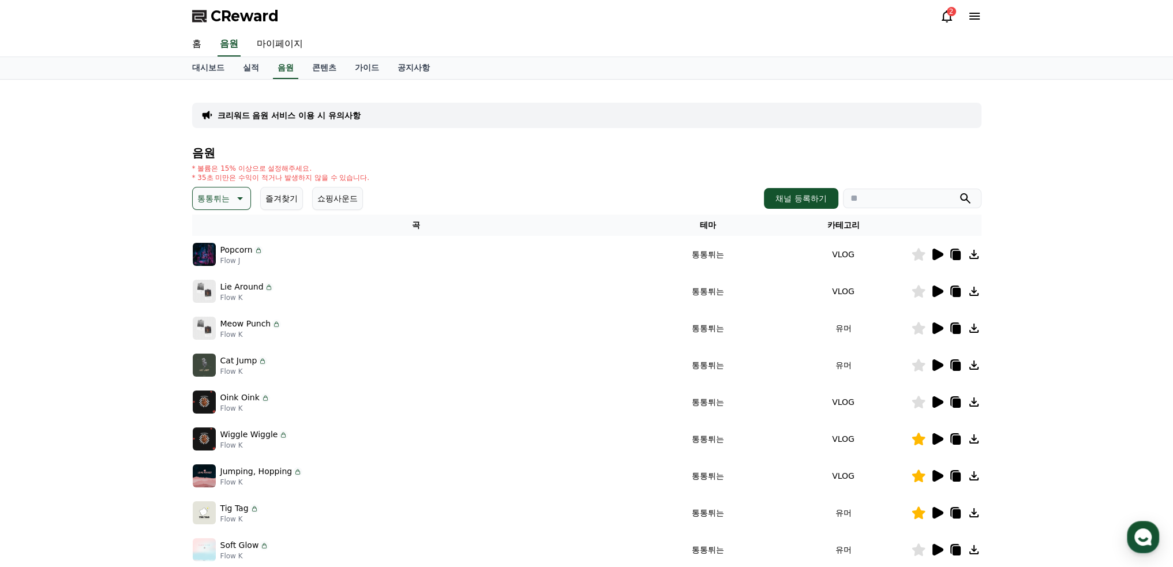
click at [240, 197] on icon at bounding box center [240, 198] width 6 height 3
